Goal: Entertainment & Leisure: Consume media (video, audio)

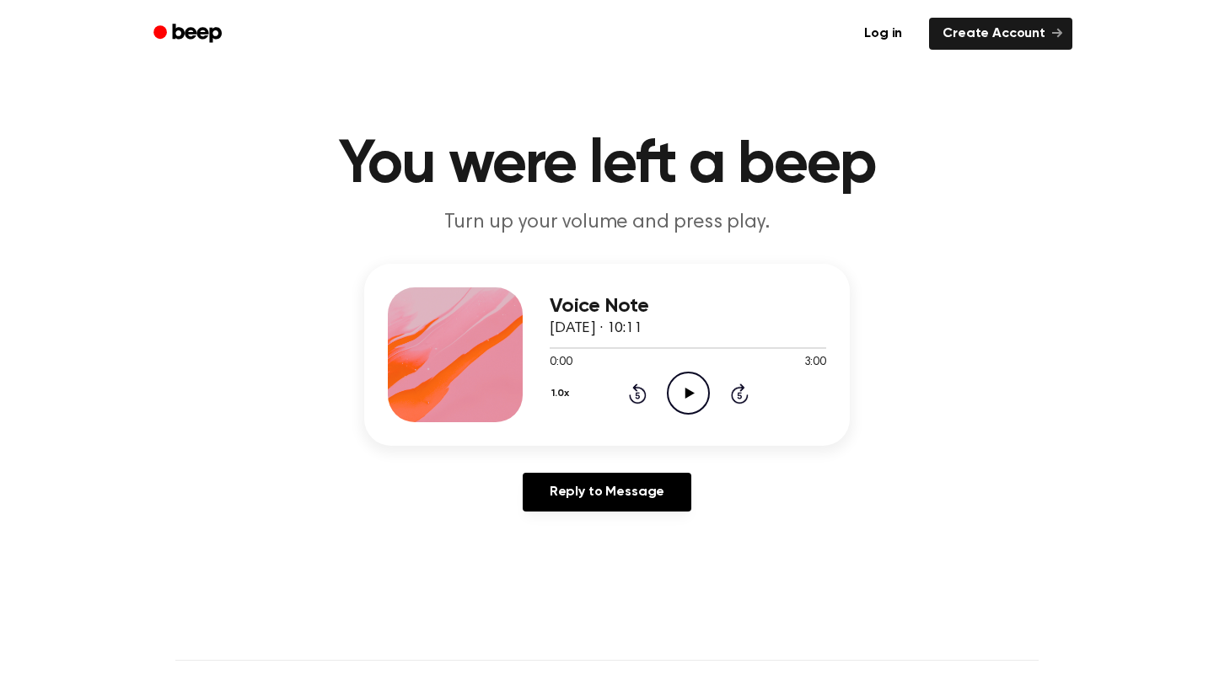
click at [685, 384] on icon "Play Audio" at bounding box center [688, 393] width 43 height 43
click at [685, 384] on icon "Pause Audio" at bounding box center [688, 393] width 43 height 43
click at [698, 385] on icon "Play Audio" at bounding box center [688, 393] width 43 height 43
click at [637, 384] on icon "Rewind 5 seconds" at bounding box center [637, 394] width 19 height 22
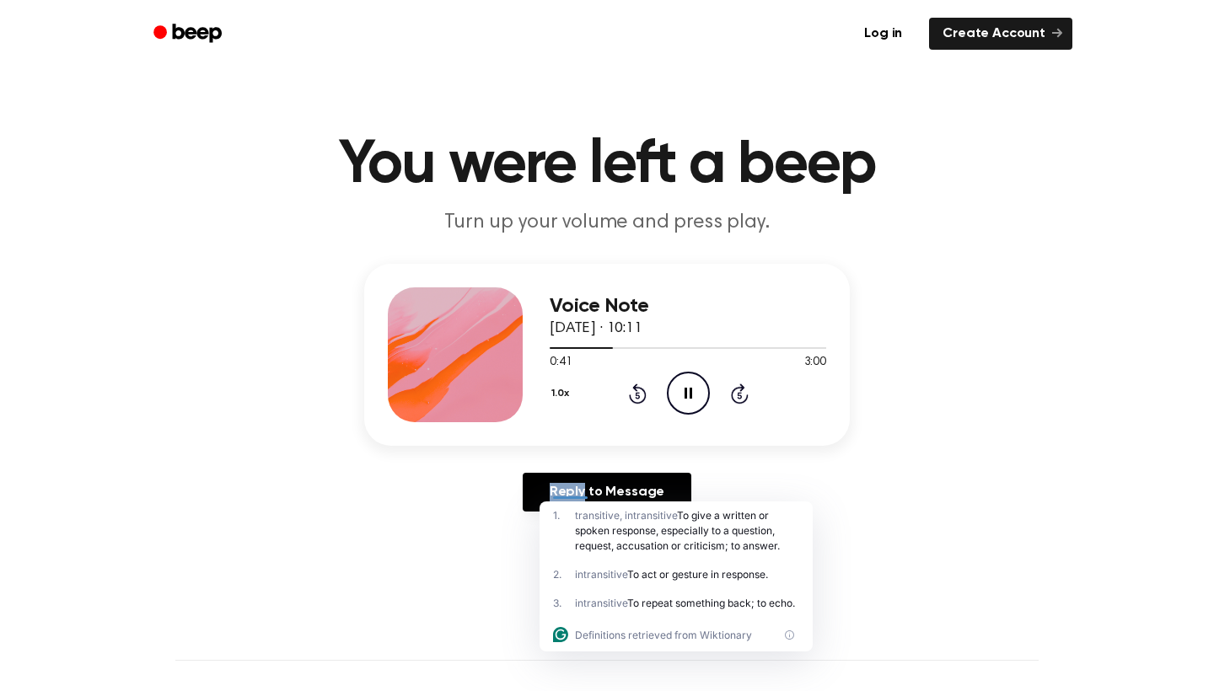
click at [637, 384] on icon "Rewind 5 seconds" at bounding box center [637, 394] width 19 height 22
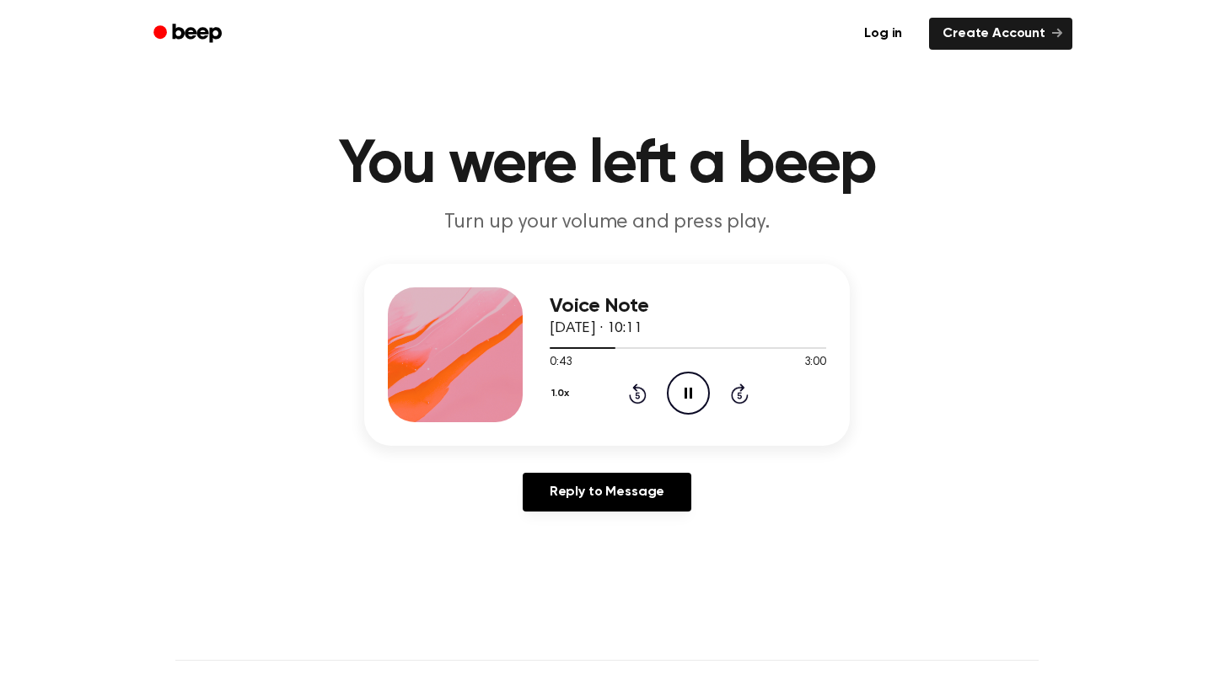
click at [671, 389] on icon "Pause Audio" at bounding box center [688, 393] width 43 height 43
click at [671, 389] on icon "Play Audio" at bounding box center [688, 393] width 43 height 43
click at [671, 389] on icon "Pause Audio" at bounding box center [688, 393] width 43 height 43
click at [693, 392] on icon "Play Audio" at bounding box center [688, 393] width 43 height 43
click at [693, 392] on icon "Pause Audio" at bounding box center [688, 393] width 43 height 43
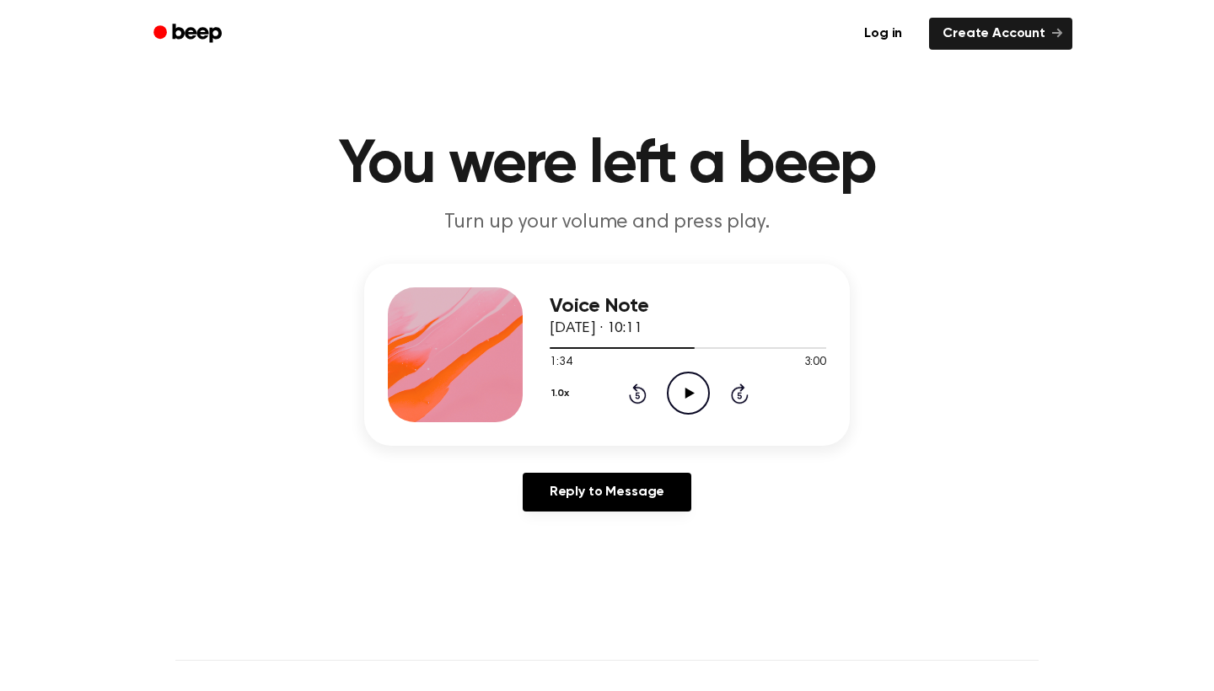
click at [692, 402] on icon "Play Audio" at bounding box center [688, 393] width 43 height 43
click at [692, 402] on icon "Pause Audio" at bounding box center [688, 393] width 43 height 43
click at [696, 383] on icon "Play Audio" at bounding box center [688, 393] width 43 height 43
click at [642, 391] on icon "Rewind 5 seconds" at bounding box center [637, 394] width 19 height 22
click at [671, 390] on icon "Pause Audio" at bounding box center [688, 393] width 43 height 43
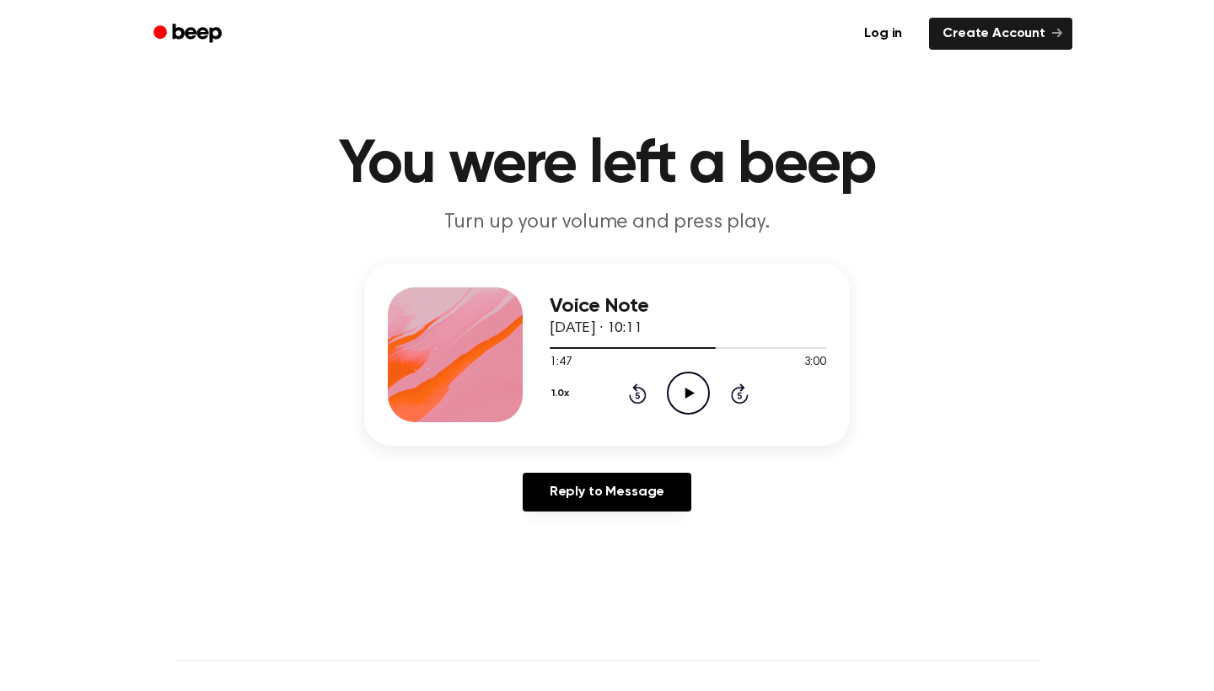
click at [699, 395] on icon "Play Audio" at bounding box center [688, 393] width 43 height 43
click at [699, 395] on icon "Pause Audio" at bounding box center [688, 393] width 43 height 43
click at [623, 391] on div "1.0x Rewind 5 seconds Play Audio Skip 5 seconds" at bounding box center [688, 393] width 277 height 43
click at [698, 384] on icon "Play Audio" at bounding box center [688, 393] width 43 height 43
click at [698, 384] on icon "Pause Audio" at bounding box center [688, 393] width 43 height 43
